Goal: Navigation & Orientation: Find specific page/section

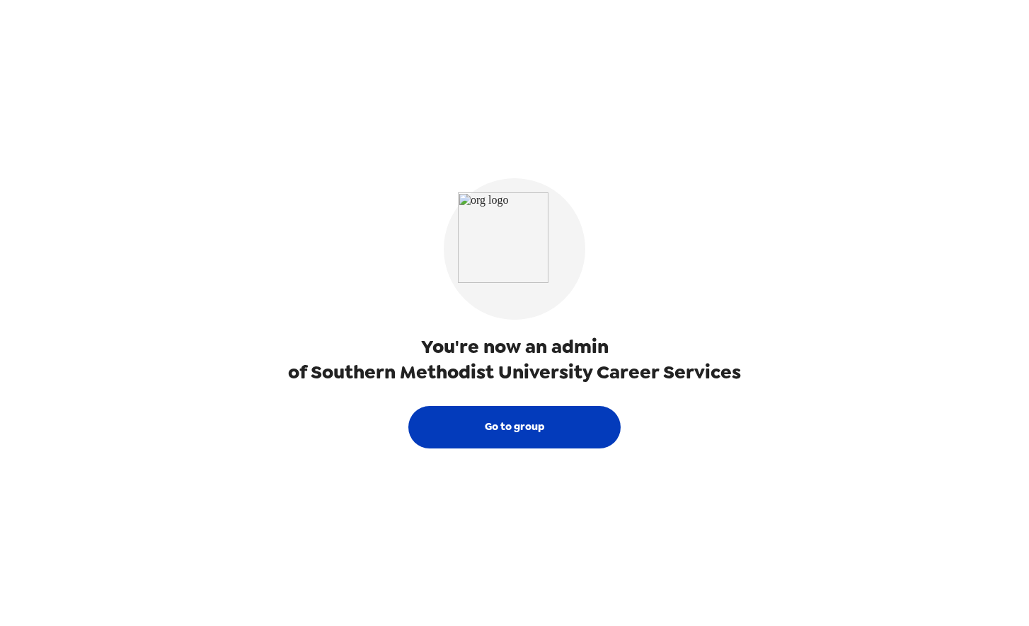
click at [583, 413] on button "Go to group" at bounding box center [514, 427] width 212 height 42
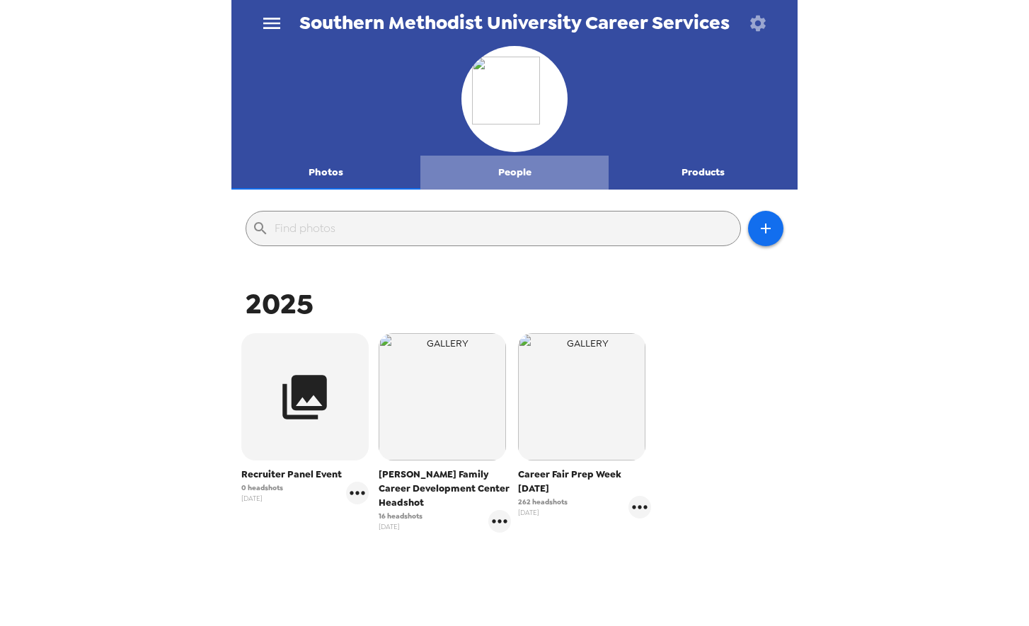
click at [527, 176] on button "People" at bounding box center [514, 173] width 189 height 34
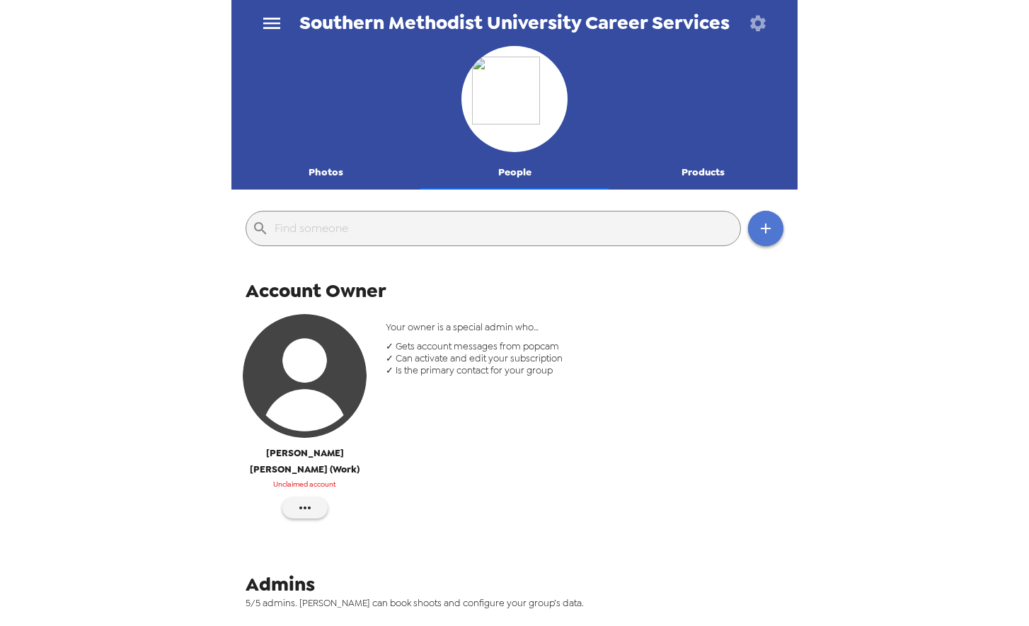
click at [770, 226] on icon "button" at bounding box center [765, 228] width 17 height 17
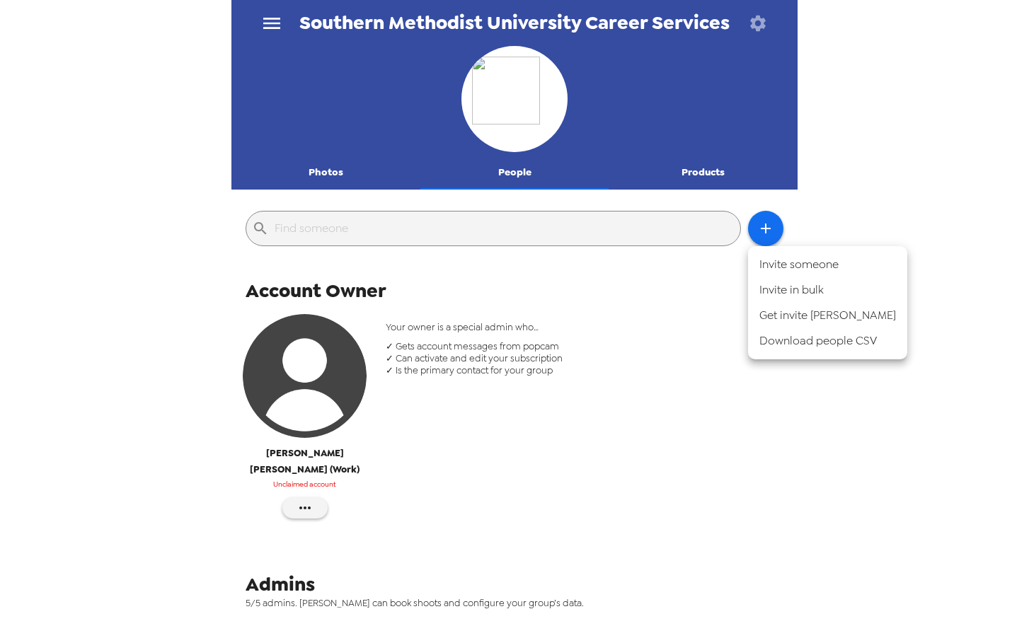
click at [898, 209] on div at bounding box center [514, 313] width 1029 height 626
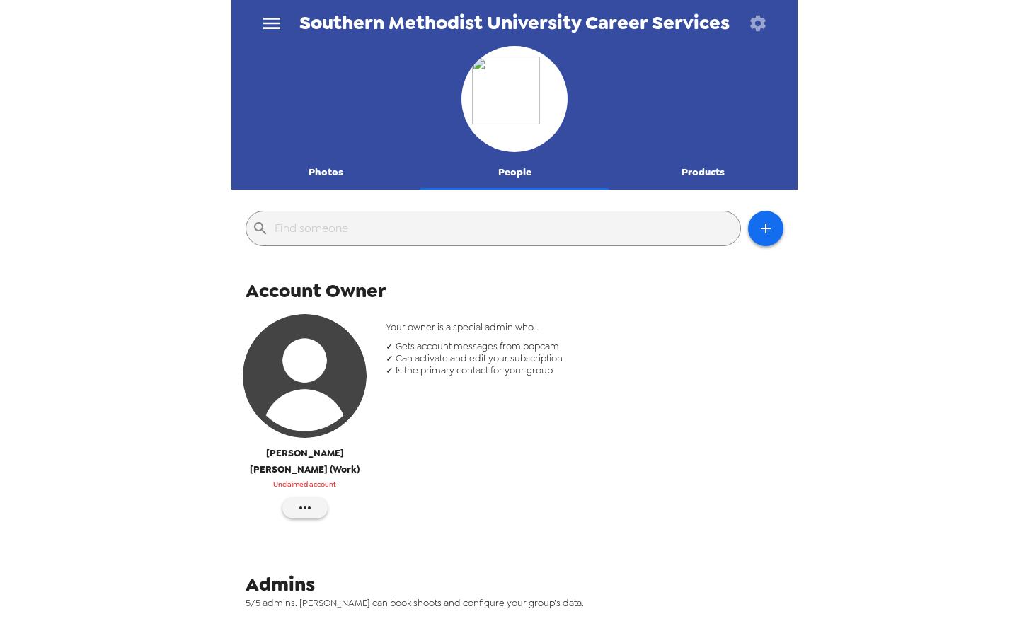
click at [756, 23] on icon "button" at bounding box center [758, 23] width 20 height 20
